Goal: Task Accomplishment & Management: Use online tool/utility

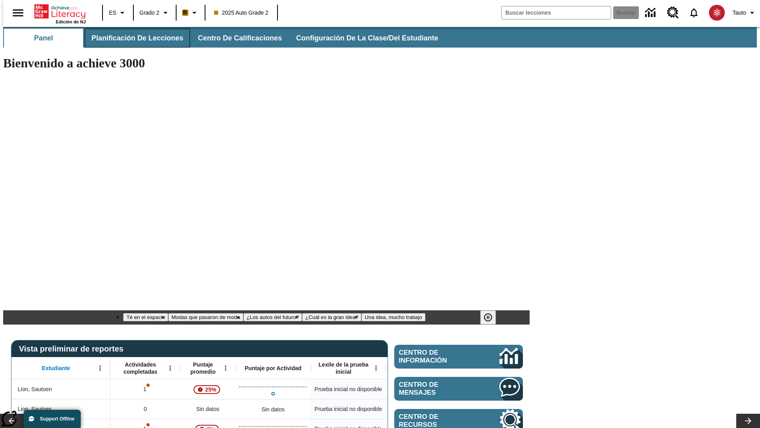
click at [133, 38] on span "Planificación de lecciones" at bounding box center [137, 38] width 92 height 9
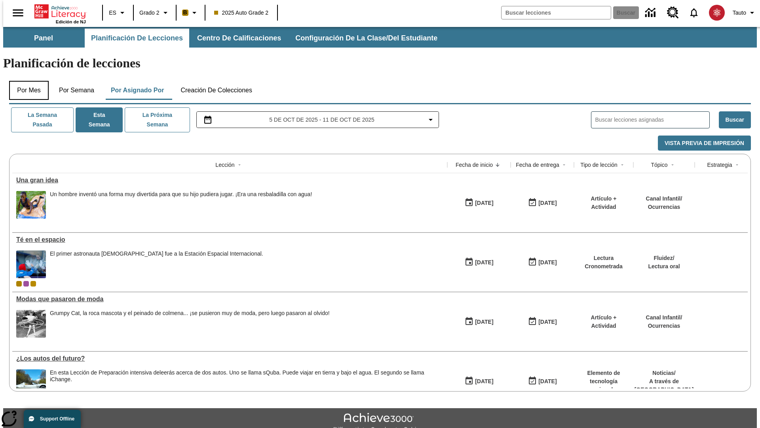
click at [26, 81] on button "Por mes" at bounding box center [29, 90] width 40 height 19
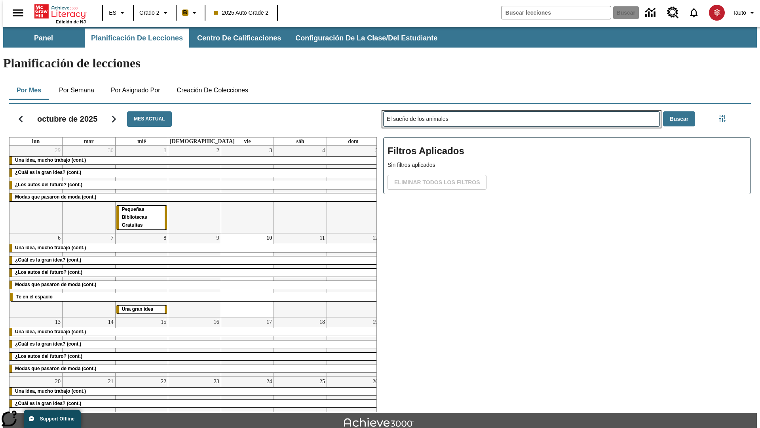
type input "El sueño de los animales"
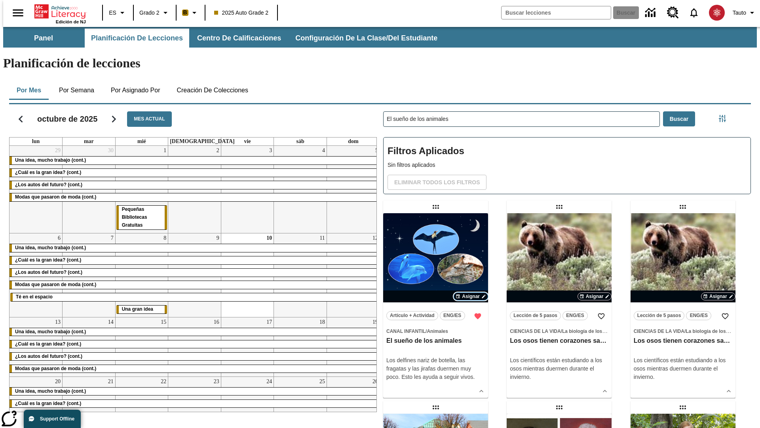
click at [471, 293] on span "Asignar" at bounding box center [471, 296] width 18 height 7
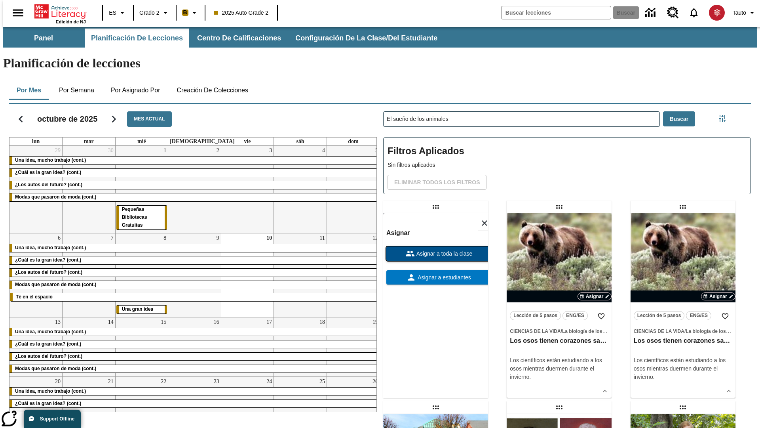
click at [436, 249] on span "Asignar a toda la clase" at bounding box center [444, 253] width 58 height 8
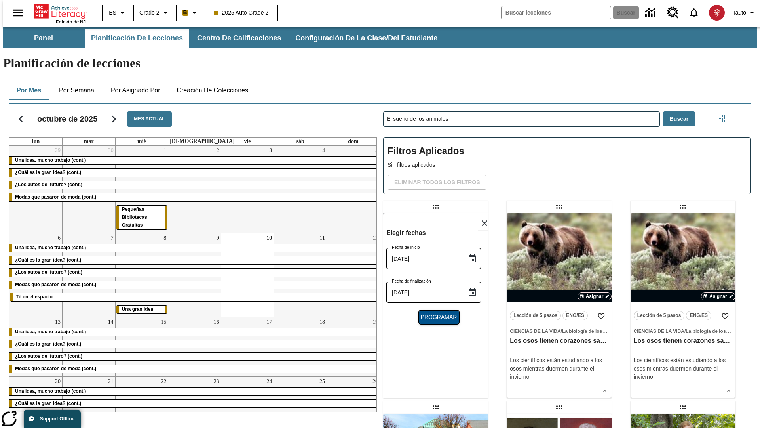
click at [436, 313] on span "Programar" at bounding box center [439, 317] width 36 height 8
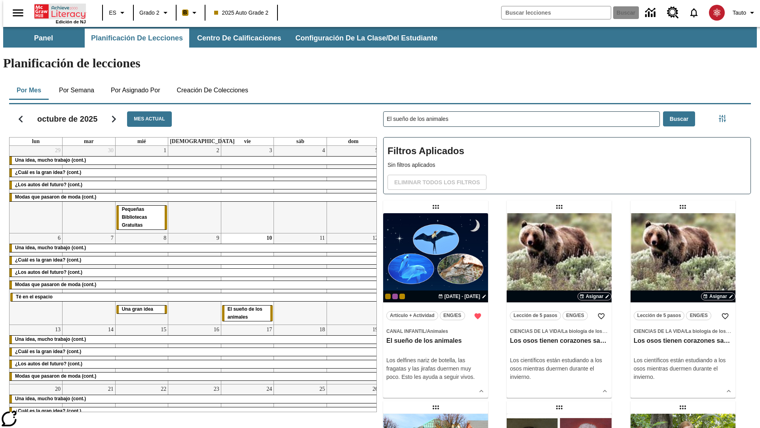
click at [57, 11] on icon "Portada" at bounding box center [60, 12] width 53 height 16
